Goal: Task Accomplishment & Management: Manage account settings

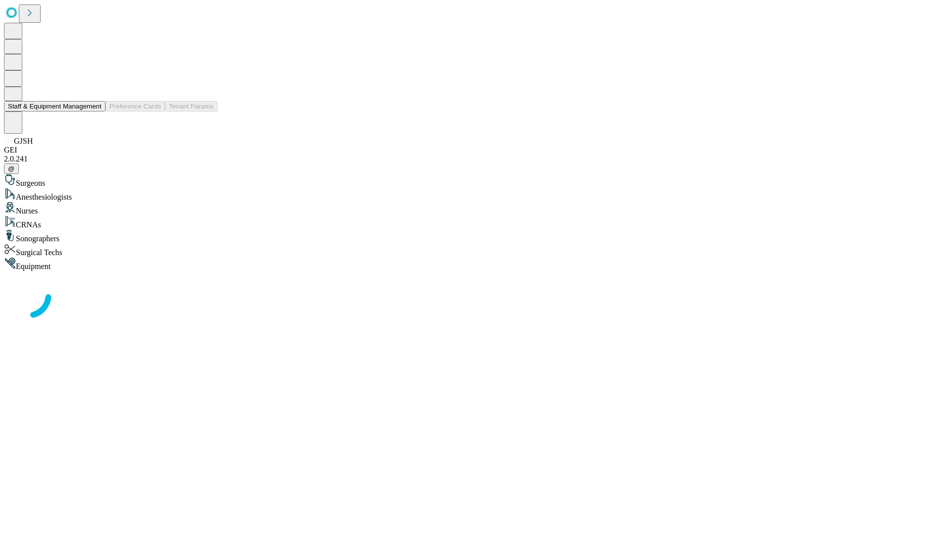
click at [95, 111] on button "Staff & Equipment Management" at bounding box center [55, 106] width 102 height 10
